Goal: Transaction & Acquisition: Purchase product/service

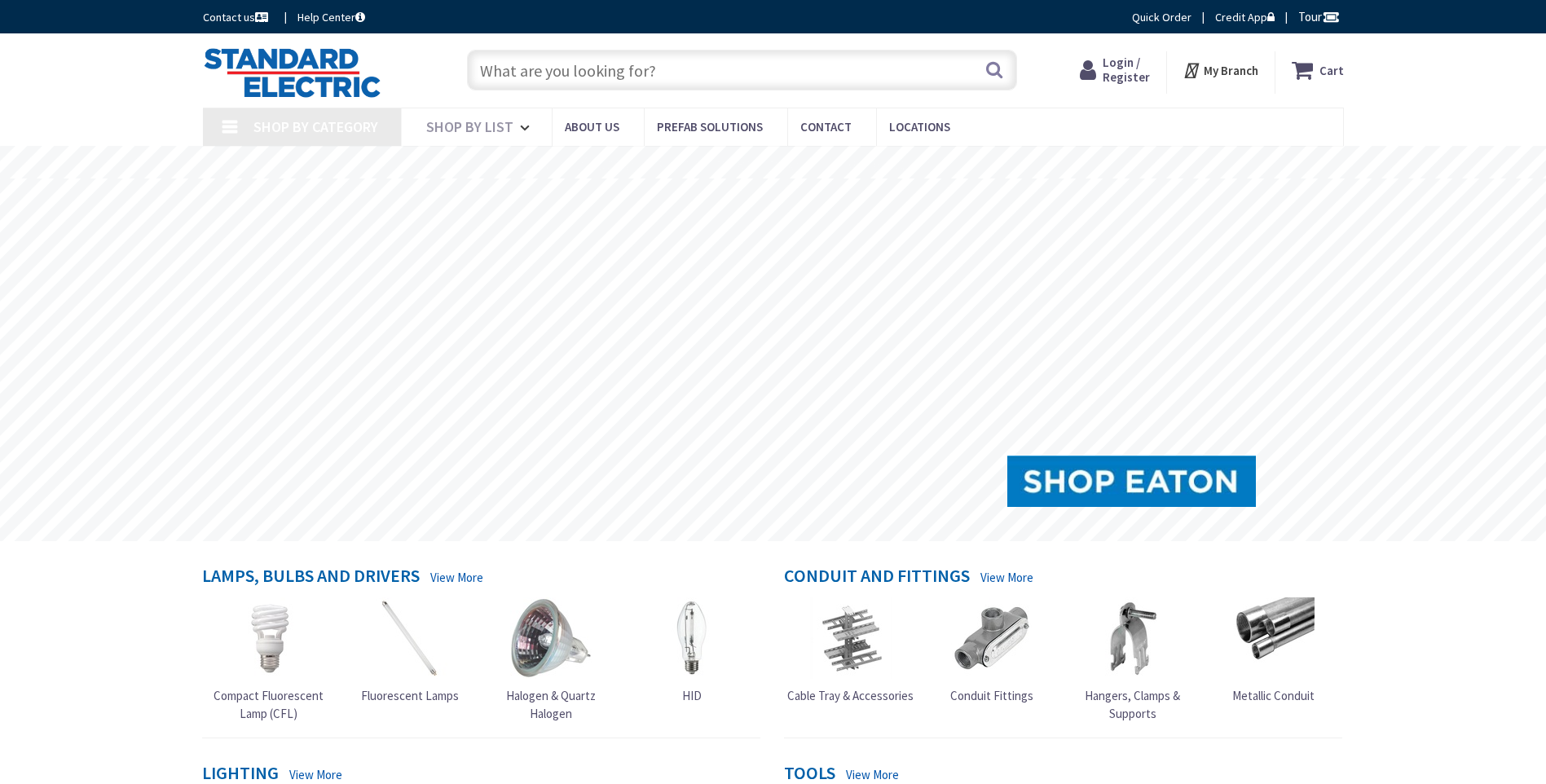
click at [552, 76] on input "text" at bounding box center [741, 70] width 550 height 41
paste input "MTW16WESR264"
type input "MTW16WESR264"
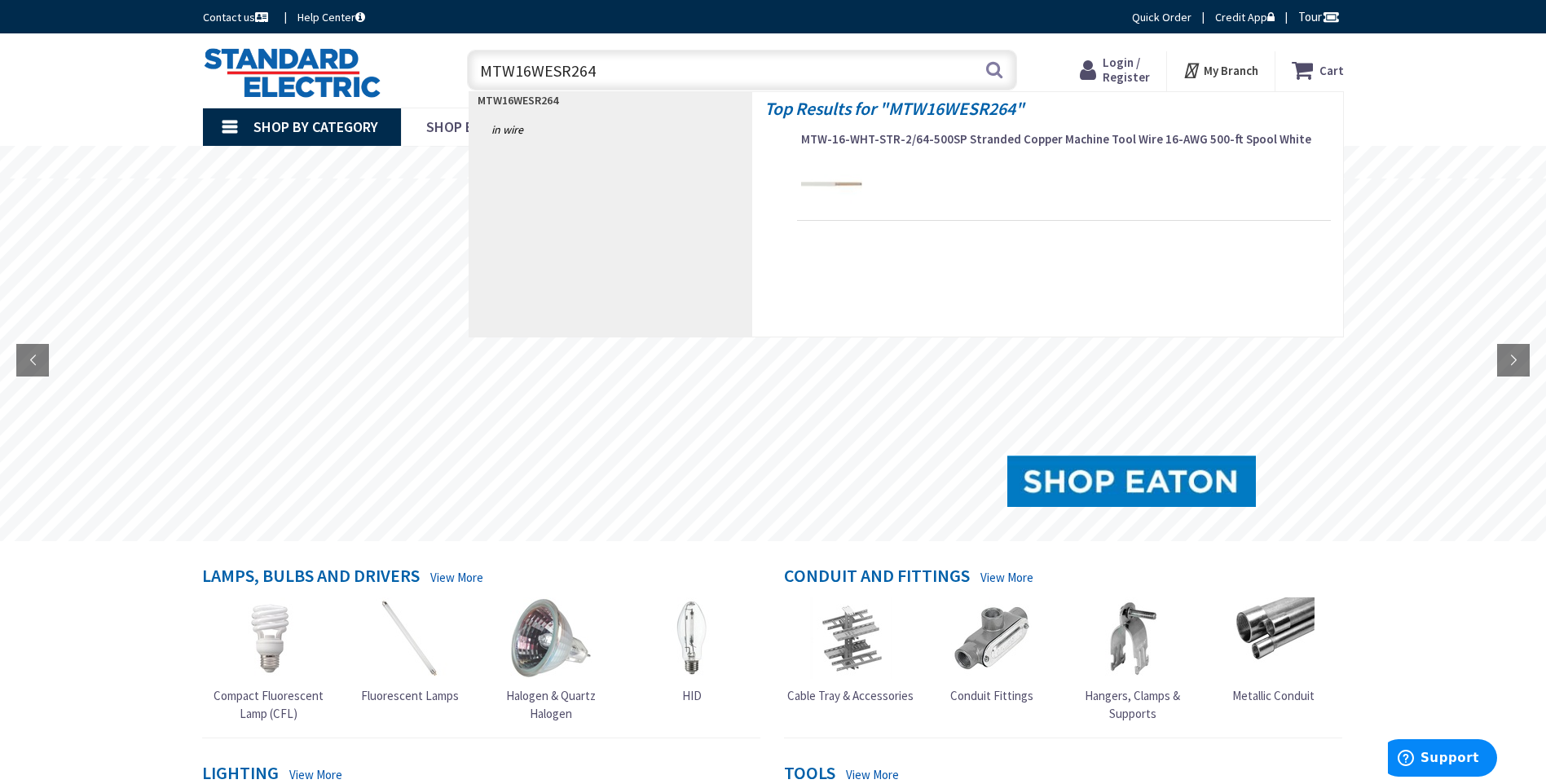
click at [525, 76] on input "MTW16WESR264" at bounding box center [741, 70] width 550 height 41
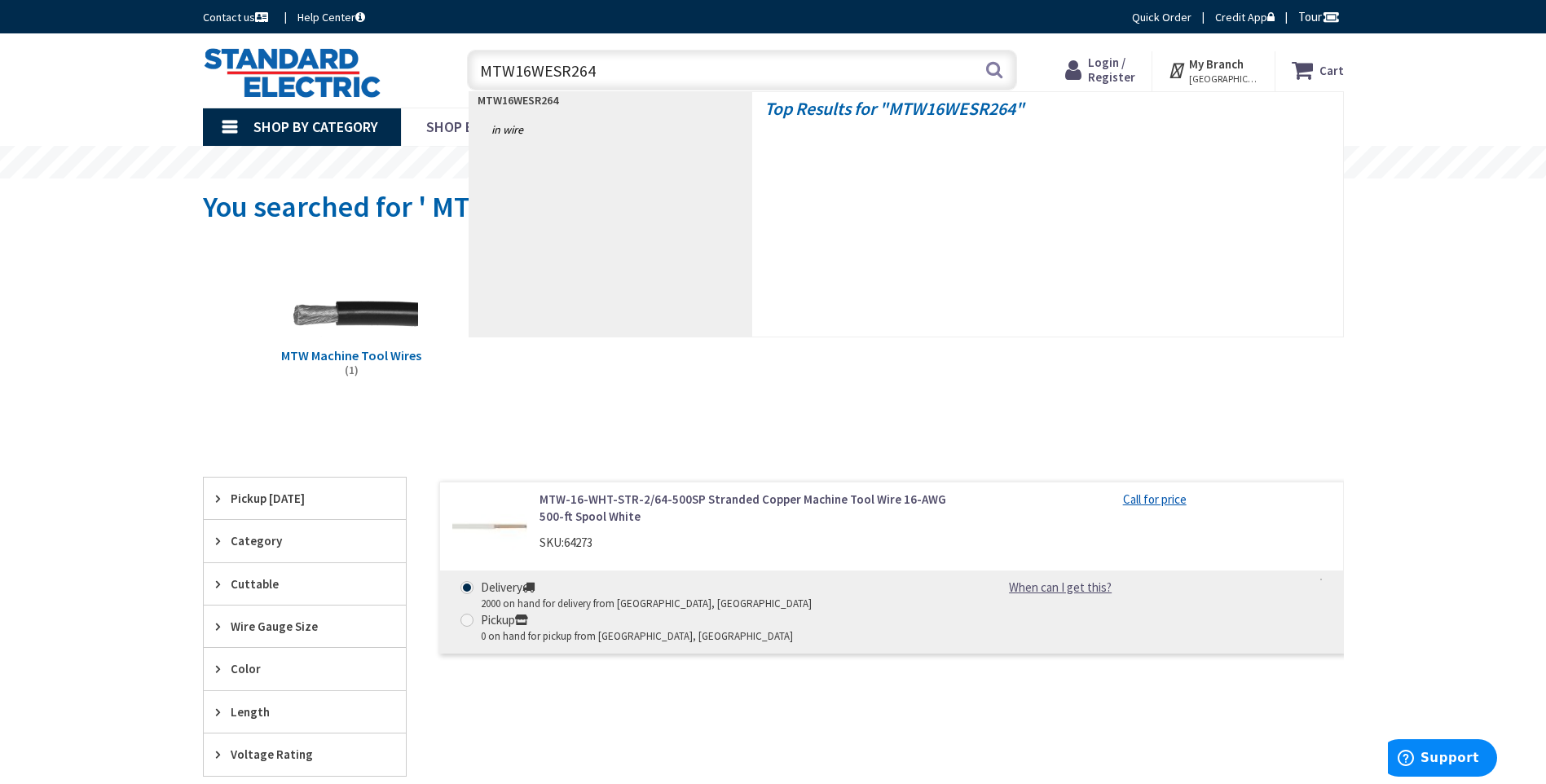
drag, startPoint x: 527, startPoint y: 84, endPoint x: 535, endPoint y: 81, distance: 8.5
click at [535, 81] on input "MTW16WESR264" at bounding box center [741, 70] width 550 height 41
click at [528, 75] on input "MTW16WESR264" at bounding box center [741, 70] width 550 height 41
click at [533, 78] on input "MTW16WESR264" at bounding box center [741, 70] width 550 height 41
type input "MTW18WESR264"
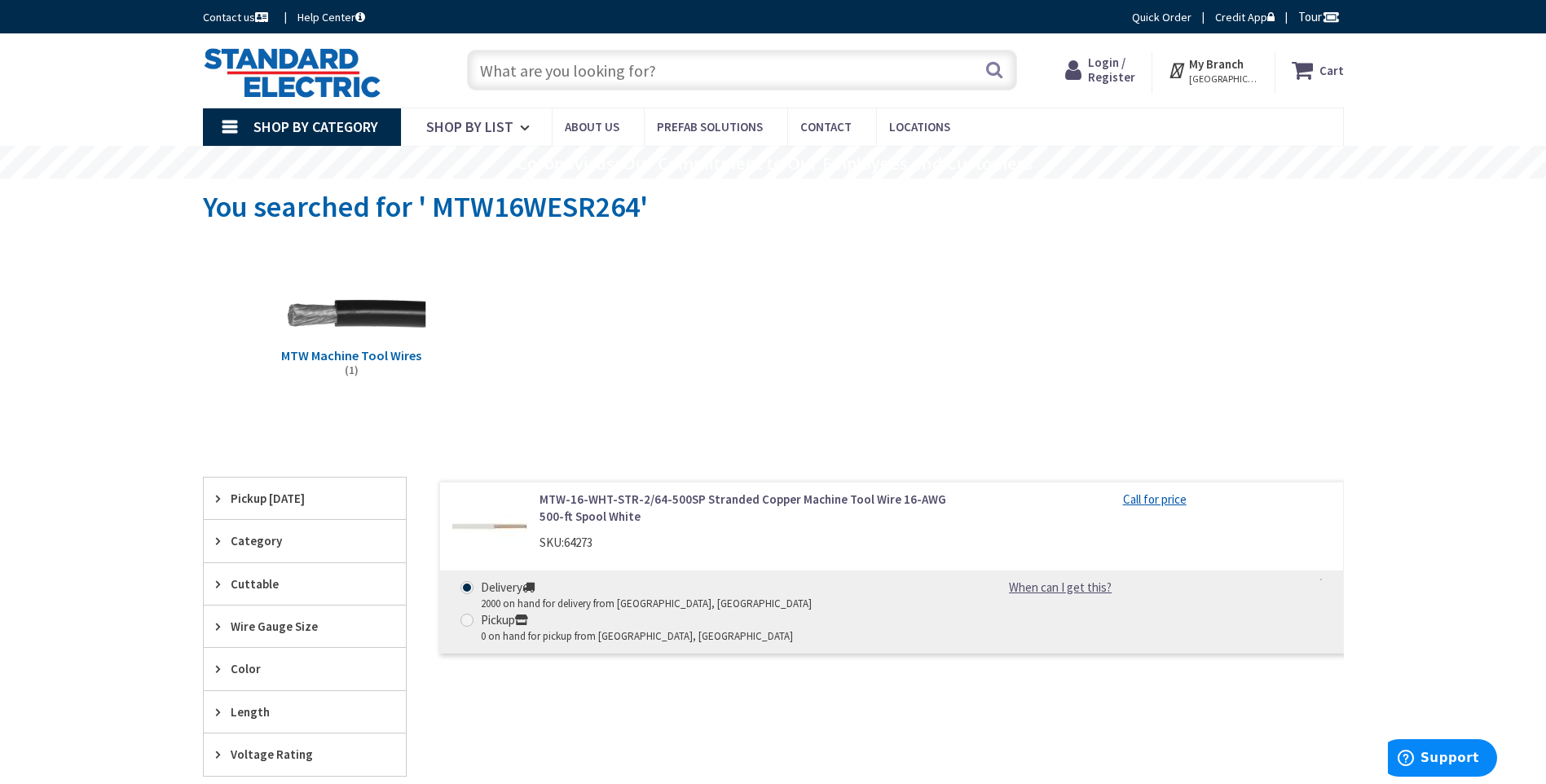
click at [413, 345] on img at bounding box center [351, 314] width 147 height 147
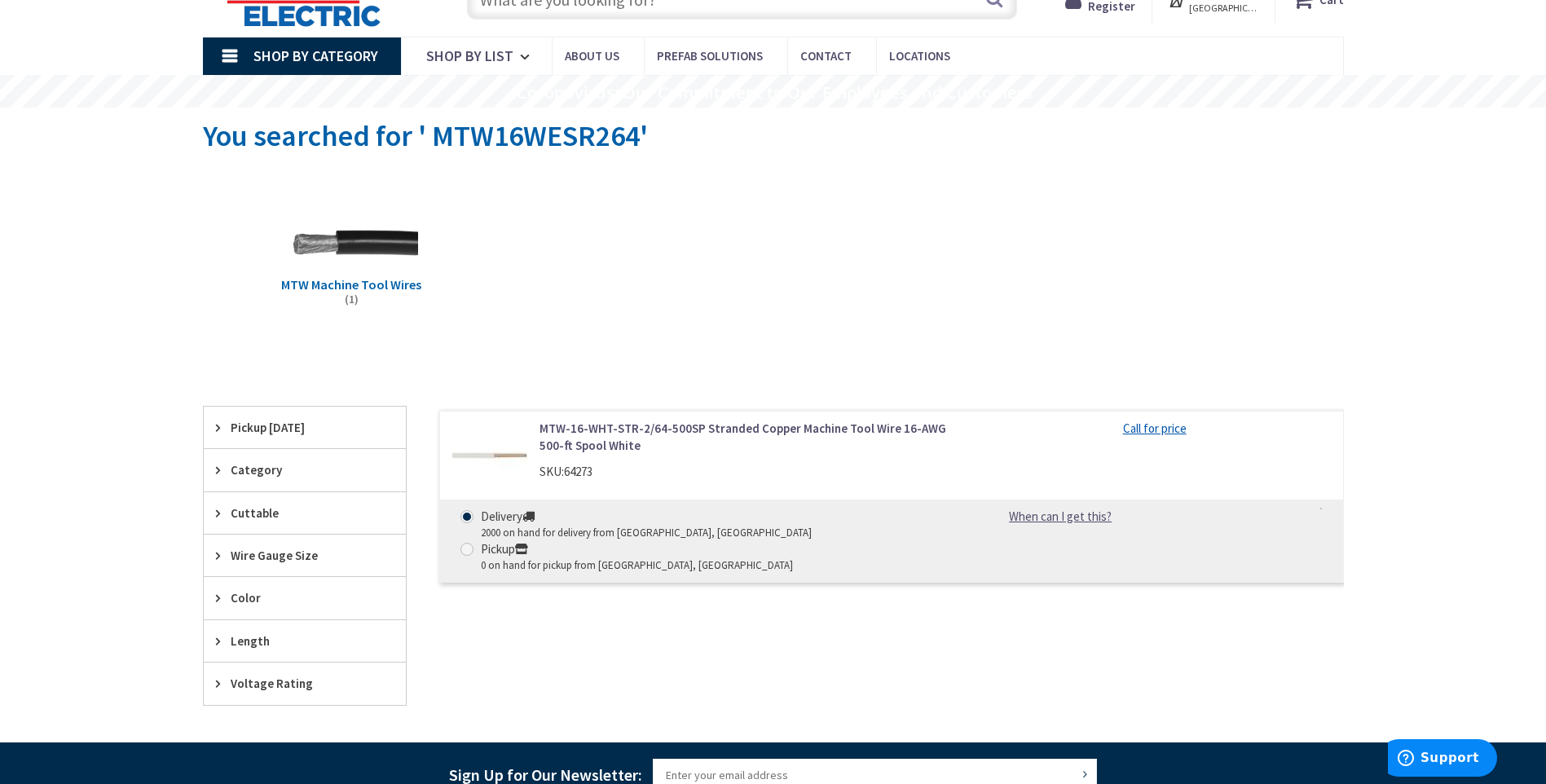
click at [404, 348] on div "View Subcategories MTW Machine Tool Wires (1) Clear all No Products Found We fo…" at bounding box center [773, 439] width 1141 height 541
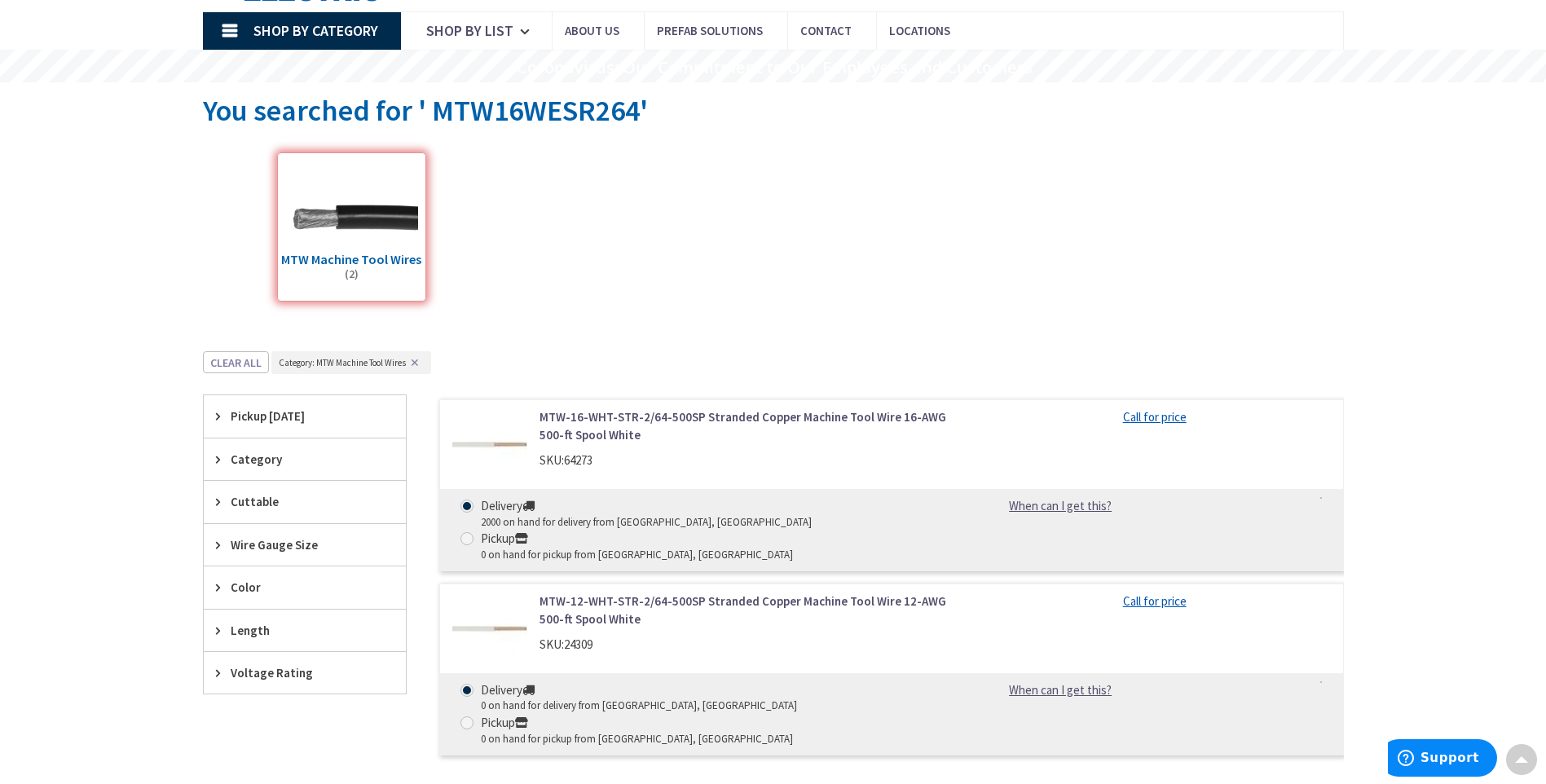
scroll to position [40, 0]
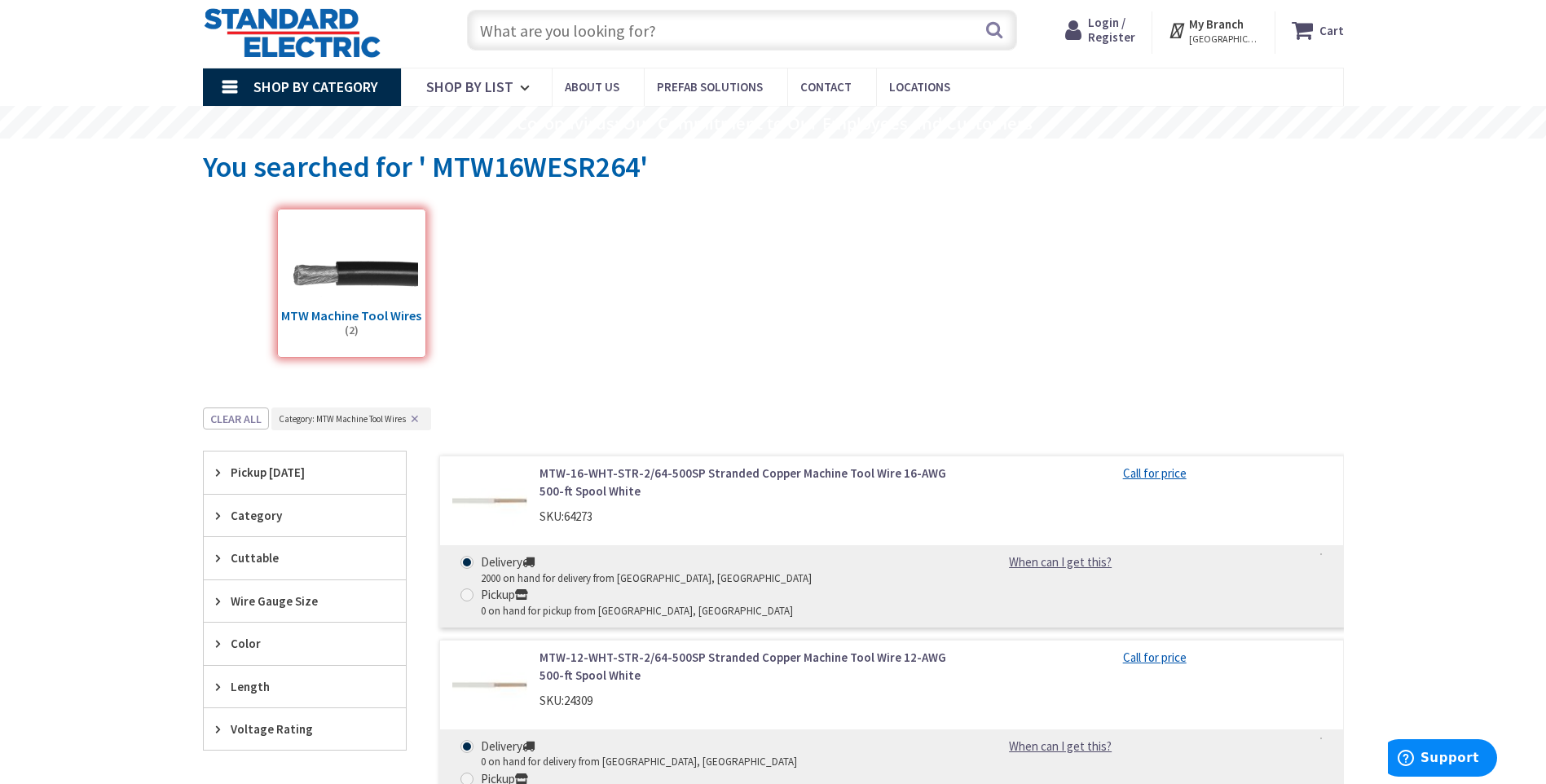
click at [575, 487] on link "MTW-16-WHT-STR-2/64-500SP Stranded Copper Machine Tool Wire 16-AWG 500-ft Spool…" at bounding box center [746, 482] width 415 height 35
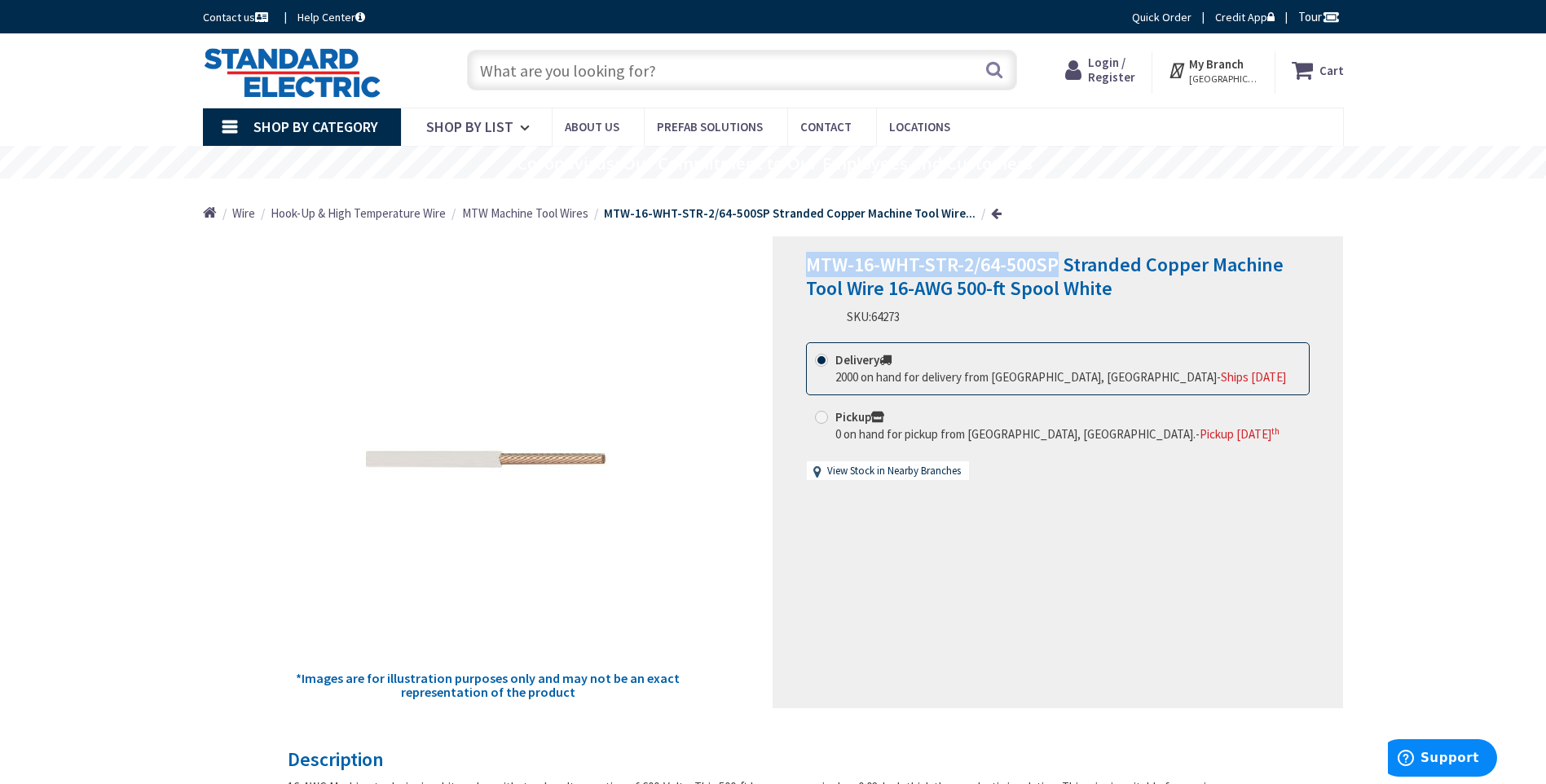
drag, startPoint x: 809, startPoint y: 268, endPoint x: 1054, endPoint y: 268, distance: 245.0
click at [1054, 268] on span "MTW-16-WHT-STR-2/64-500SP Stranded Copper Machine Tool Wire 16-AWG 500-ft Spool…" at bounding box center [1044, 276] width 478 height 48
copy span "MTW-16-WHT-STR-2/64-500SP"
click at [790, 84] on input "text" at bounding box center [741, 70] width 550 height 41
paste input "MTW-16-WHT-STR-2/64-500SP"
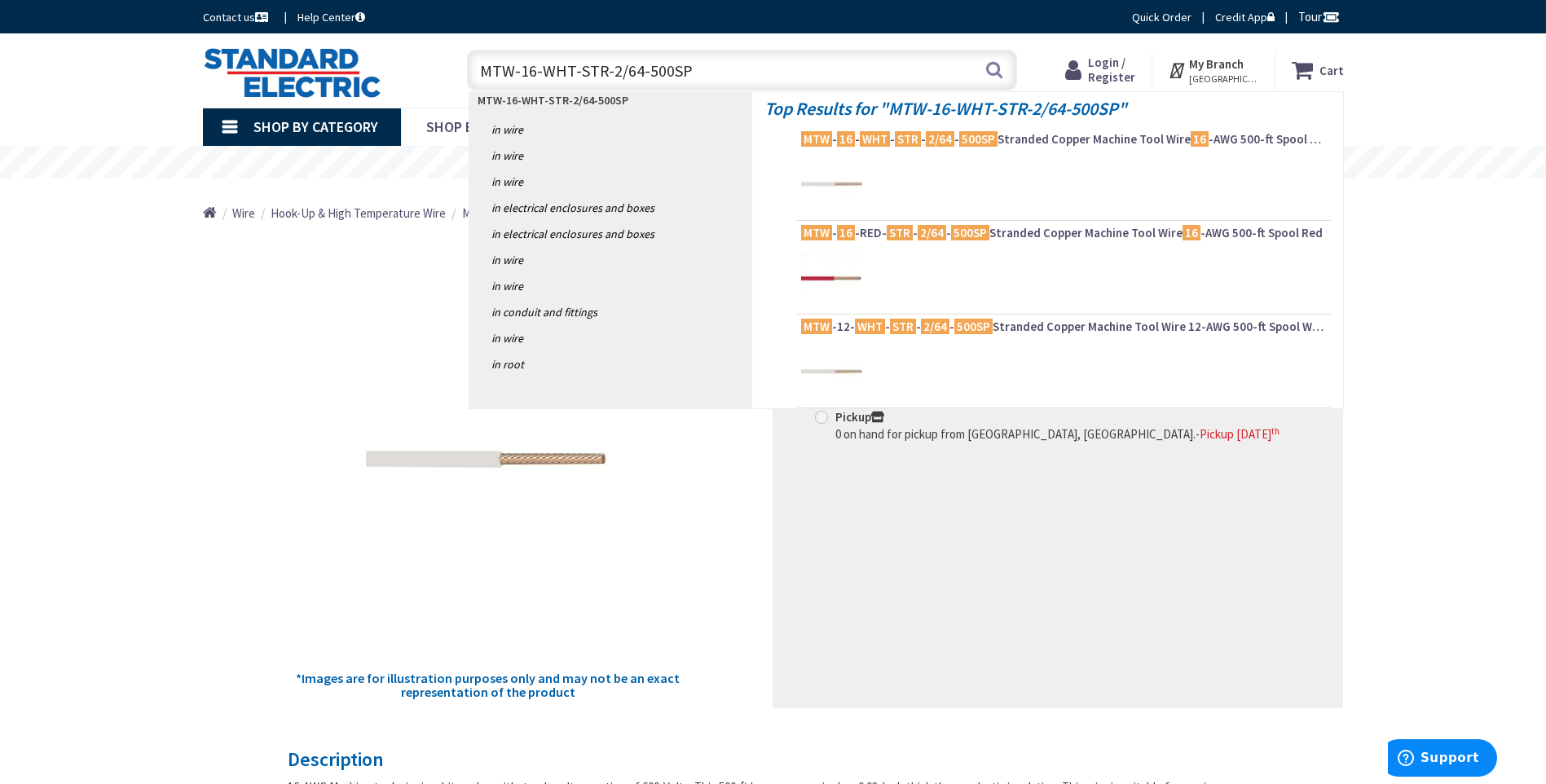
click at [536, 77] on input "MTW-16-WHT-STR-2/64-500SP" at bounding box center [741, 70] width 550 height 41
type input "MTW-18-WHT-STR-2/64-500SP"
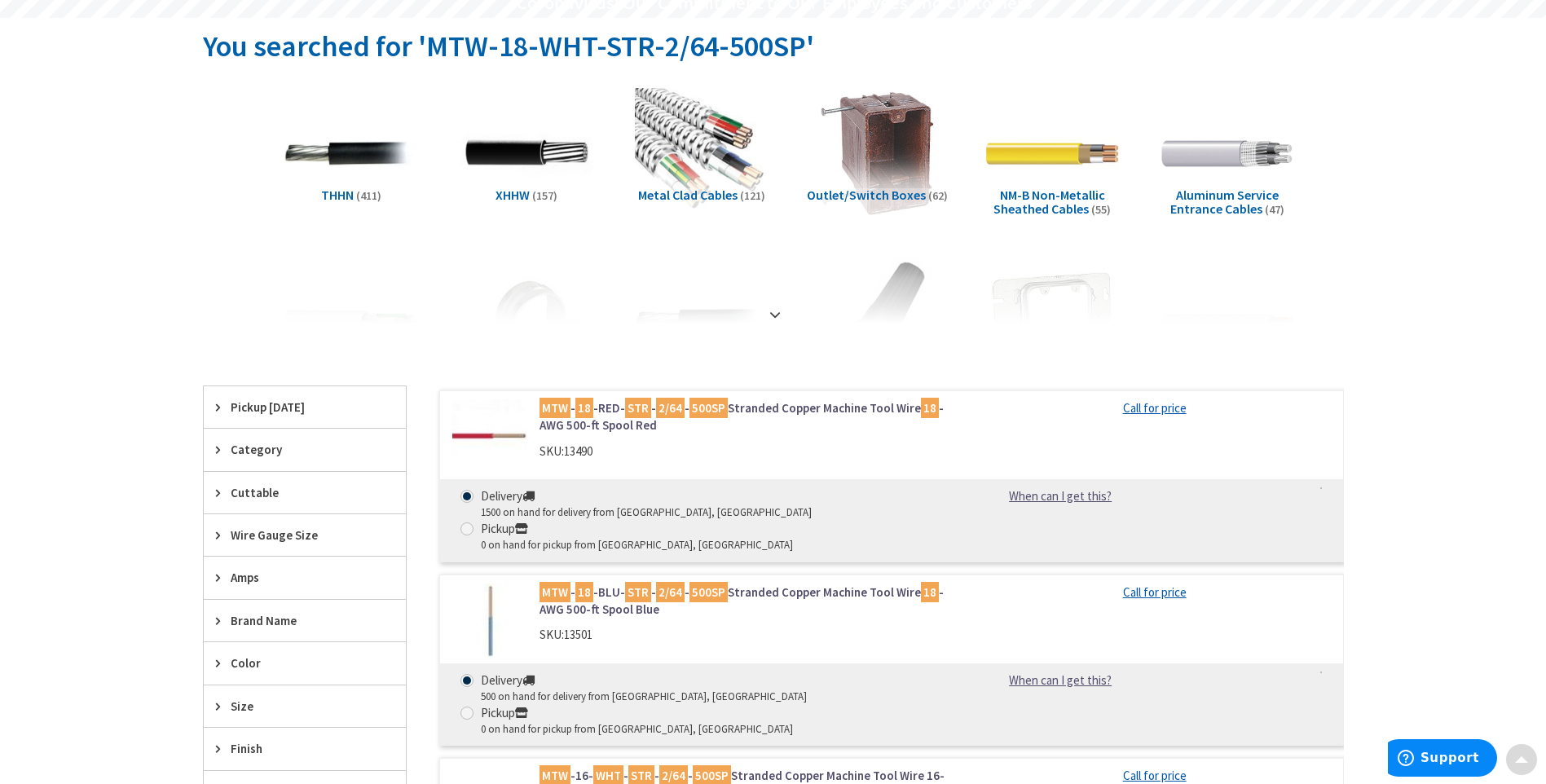
scroll to position [163, 0]
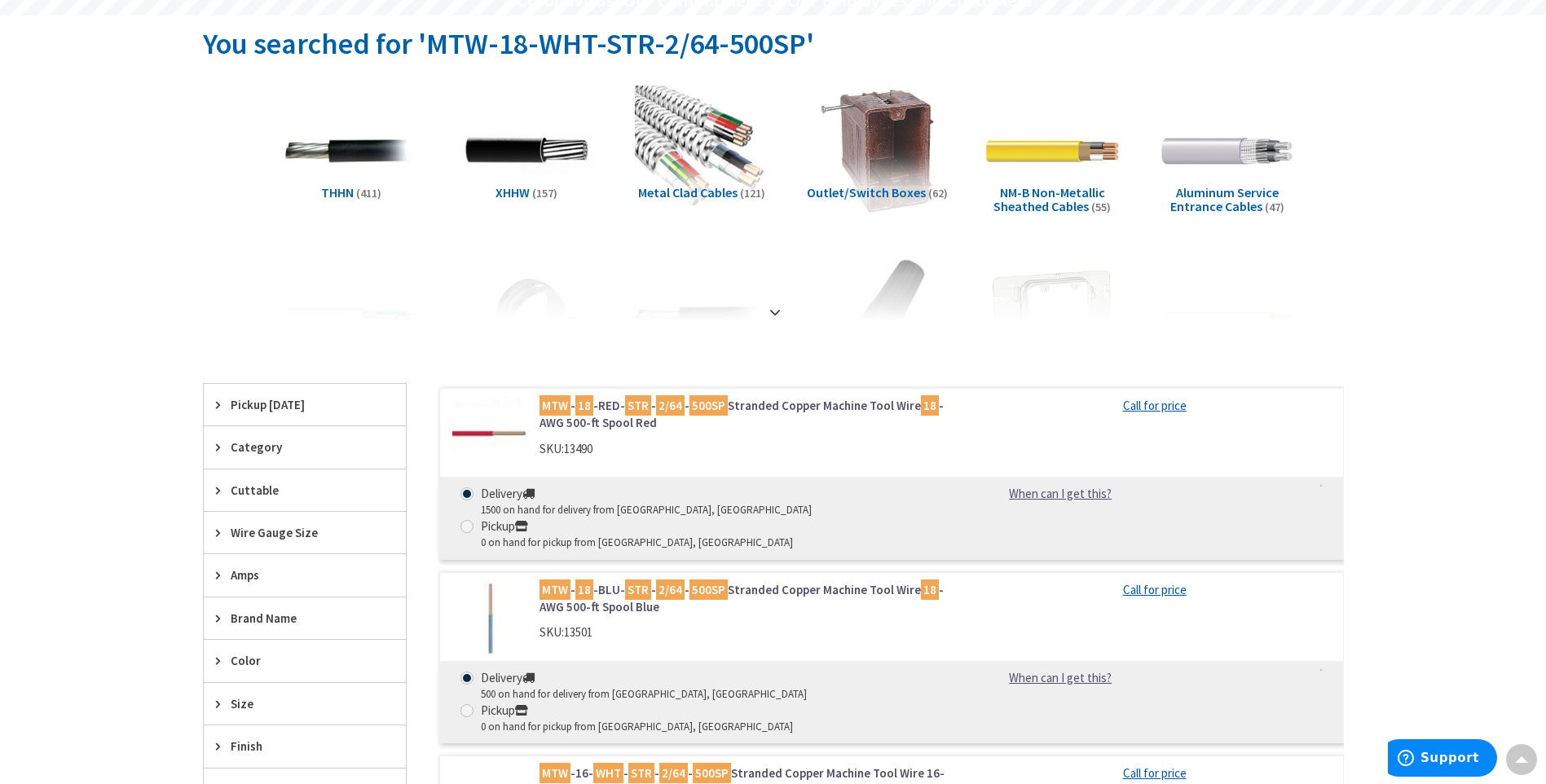
click at [667, 411] on mark "2/64" at bounding box center [670, 405] width 28 height 20
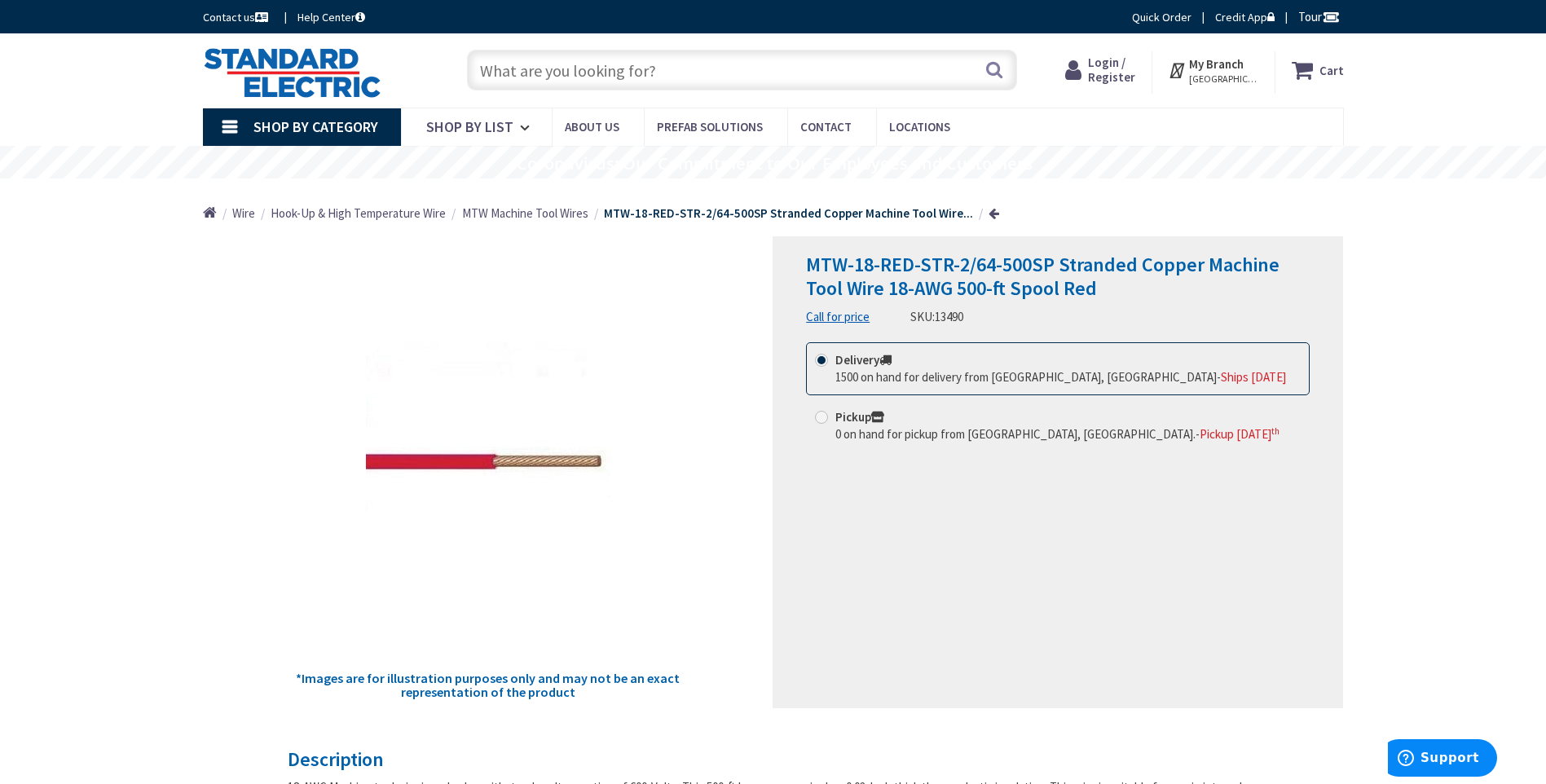
click at [929, 381] on span "1500 on hand for delivery from [GEOGRAPHIC_DATA], [GEOGRAPHIC_DATA]" at bounding box center [1025, 377] width 381 height 16
click at [830, 365] on input "Delivery 1500 on hand for delivery from [GEOGRAPHIC_DATA], [GEOGRAPHIC_DATA] - …" at bounding box center [824, 360] width 11 height 11
